Goal: Task Accomplishment & Management: Use online tool/utility

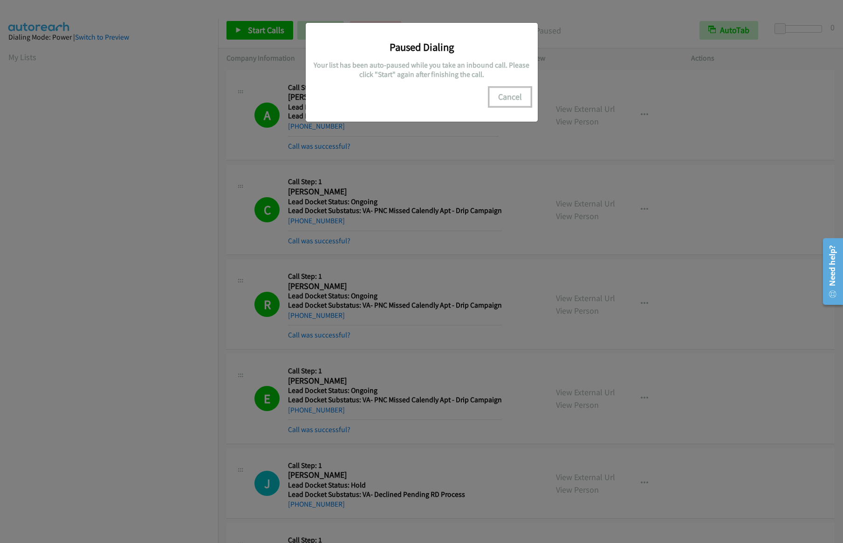
click at [496, 100] on button "Cancel" at bounding box center [509, 97] width 41 height 19
click at [505, 99] on button "Cancel" at bounding box center [509, 97] width 41 height 19
click at [257, 31] on div "Paused Dialing Your list has been auto-paused while you take an inbound call. P…" at bounding box center [421, 275] width 843 height 534
click at [272, 30] on div "Paused Dialing Your list has been auto-paused while you take an inbound call. P…" at bounding box center [421, 275] width 843 height 534
click at [512, 100] on button "Cancel" at bounding box center [509, 97] width 41 height 19
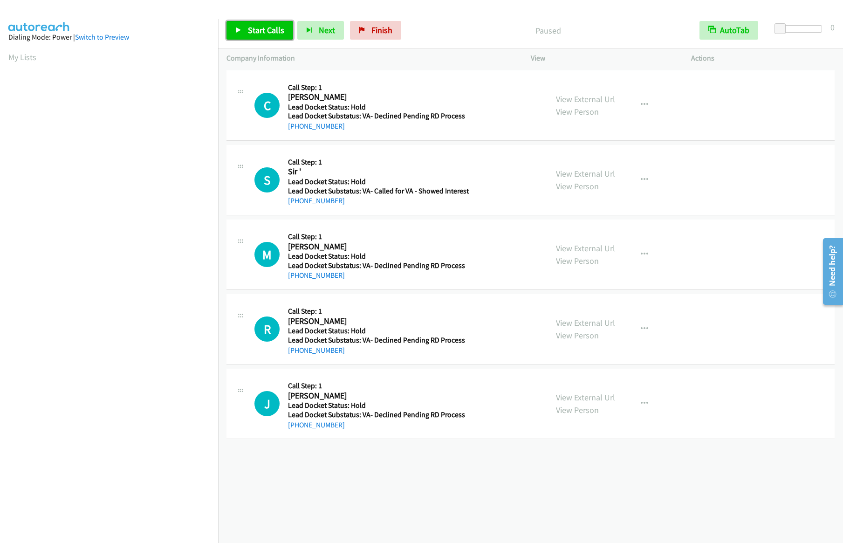
click at [245, 35] on link "Start Calls" at bounding box center [259, 30] width 67 height 19
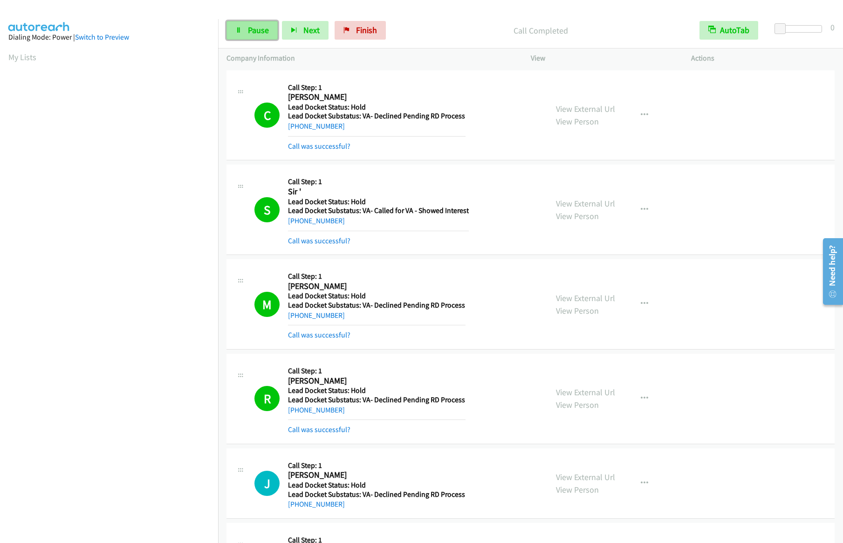
click at [246, 34] on link "Pause" at bounding box center [251, 30] width 51 height 19
drag, startPoint x: 368, startPoint y: 23, endPoint x: 456, endPoint y: 41, distance: 89.9
click at [369, 24] on link "Finish" at bounding box center [375, 30] width 51 height 19
